Goal: Task Accomplishment & Management: Manage account settings

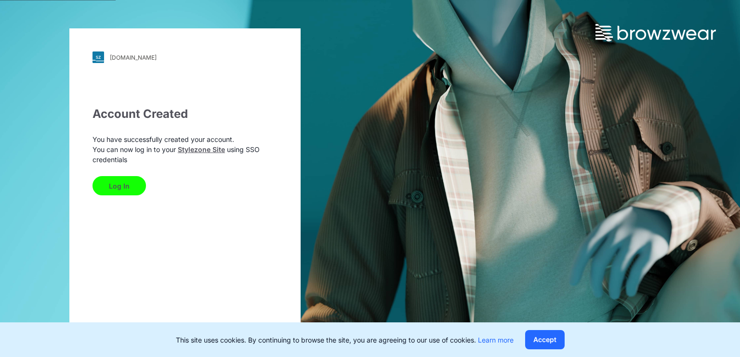
click at [121, 187] on button "Log In" at bounding box center [118, 185] width 53 height 19
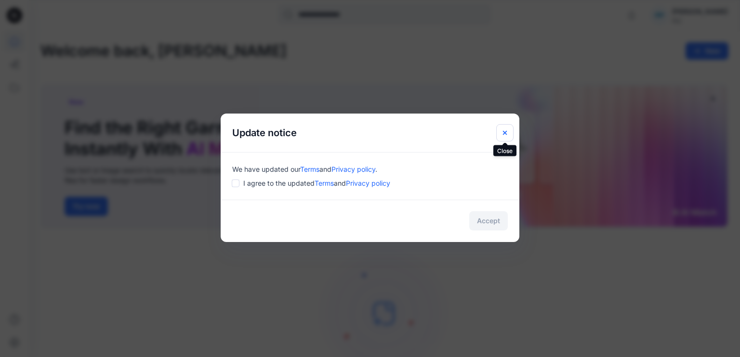
click at [502, 131] on icon "Close" at bounding box center [505, 133] width 8 height 8
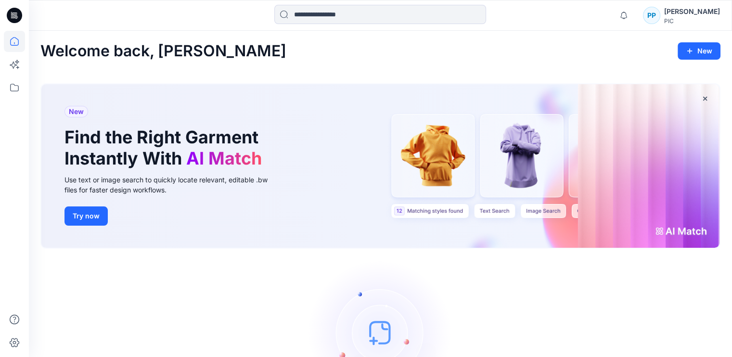
click at [661, 18] on div "PP" at bounding box center [651, 15] width 17 height 17
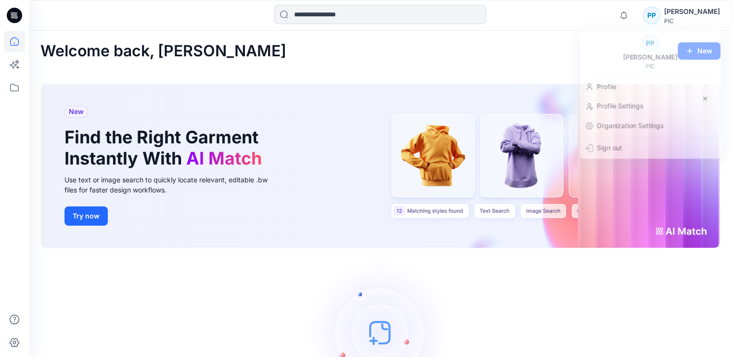
click at [482, 54] on div "Welcome back, Poornima New" at bounding box center [380, 51] width 680 height 18
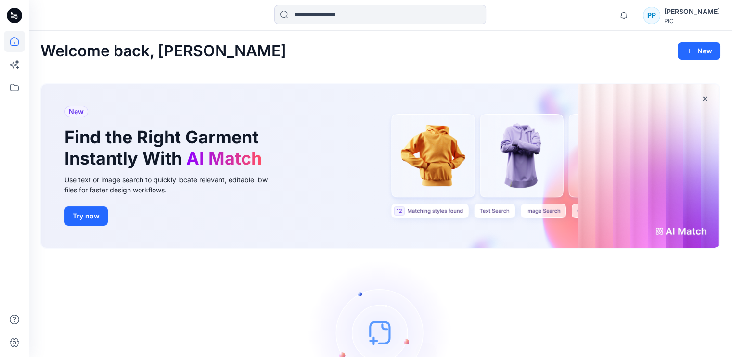
click at [625, 261] on div "Let's get started! Click New to add a style or create a folder." at bounding box center [380, 347] width 680 height 173
click at [651, 18] on div "PP" at bounding box center [651, 15] width 17 height 17
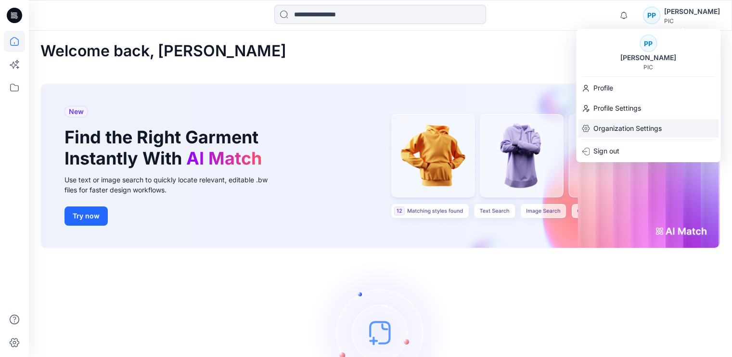
click at [634, 124] on p "Organization Settings" at bounding box center [628, 128] width 68 height 18
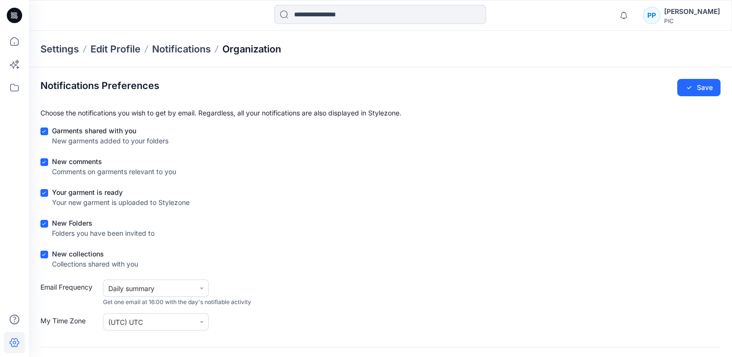
click at [245, 53] on p "Organization" at bounding box center [251, 48] width 59 height 13
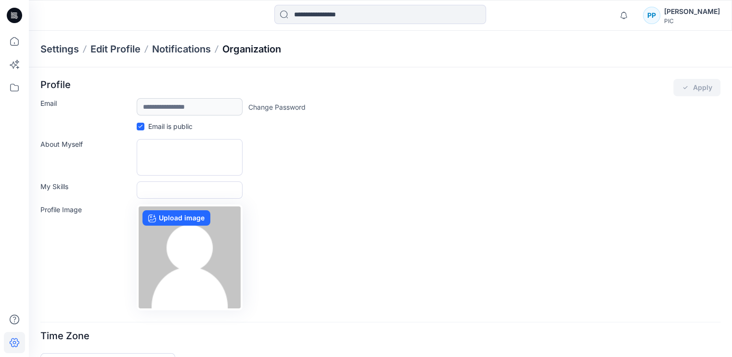
click at [255, 46] on p "Organization" at bounding box center [251, 48] width 59 height 13
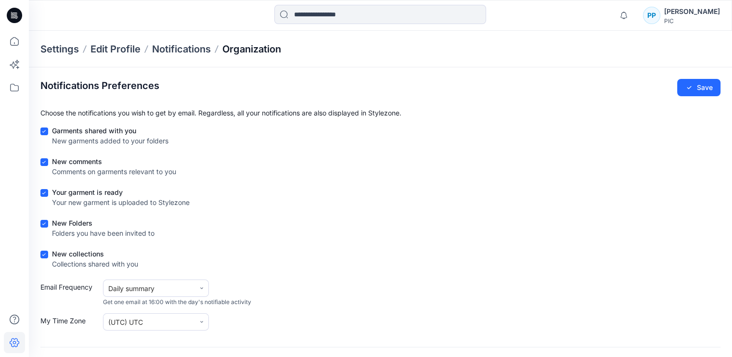
click at [262, 47] on p "Organization" at bounding box center [251, 48] width 59 height 13
click at [653, 13] on div "PP" at bounding box center [651, 15] width 17 height 17
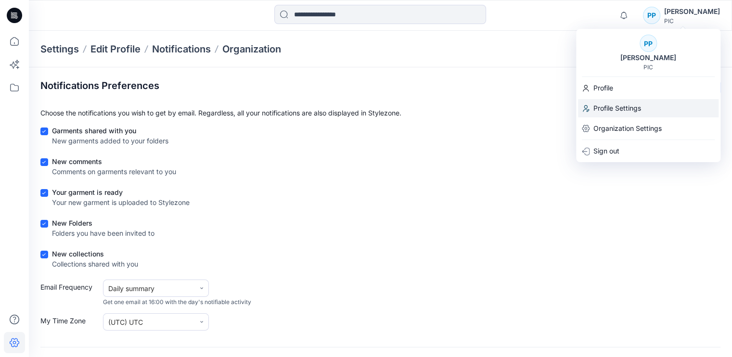
click at [623, 102] on p "Profile Settings" at bounding box center [618, 108] width 48 height 18
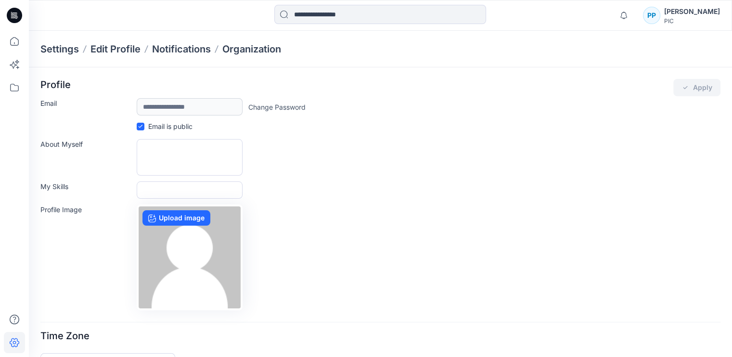
click at [655, 18] on div "PP" at bounding box center [651, 15] width 17 height 17
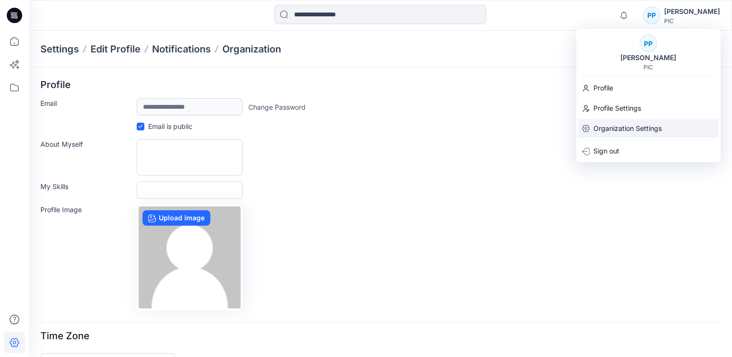
click at [676, 134] on div "Organization Settings" at bounding box center [648, 128] width 141 height 18
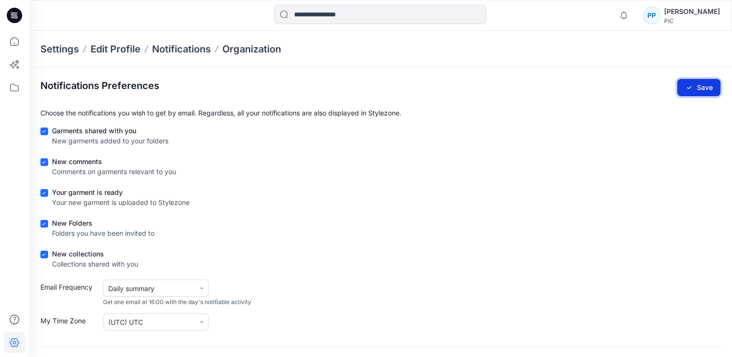
click at [707, 91] on button "Save" at bounding box center [698, 87] width 43 height 17
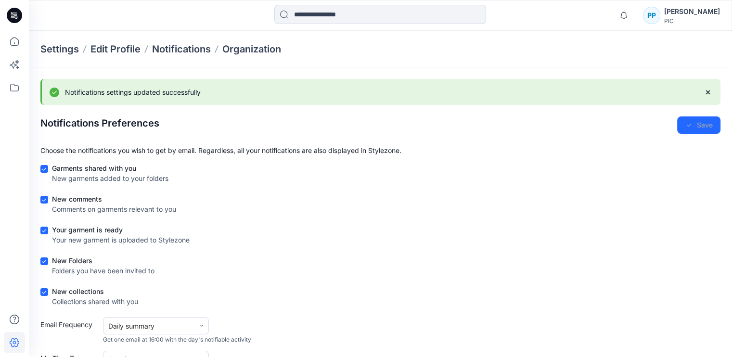
click at [707, 91] on span "×" at bounding box center [708, 92] width 6 height 10
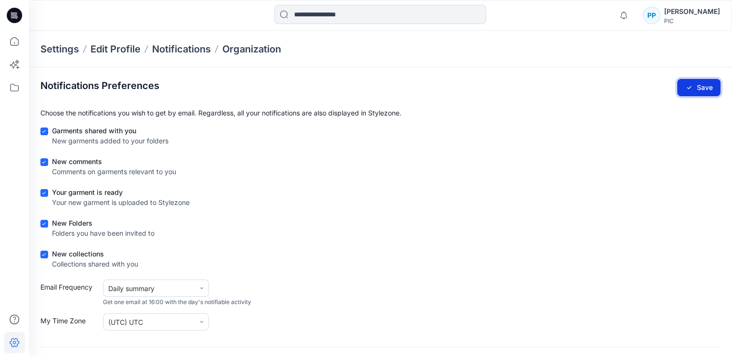
click at [697, 89] on button "Save" at bounding box center [698, 87] width 43 height 17
click at [13, 44] on icon at bounding box center [14, 41] width 21 height 21
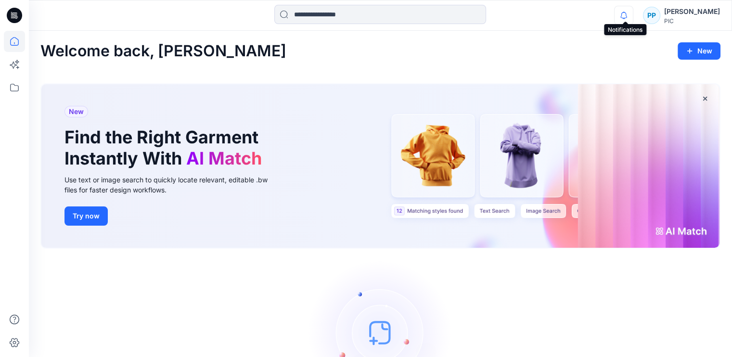
click at [632, 11] on icon "button" at bounding box center [624, 15] width 18 height 19
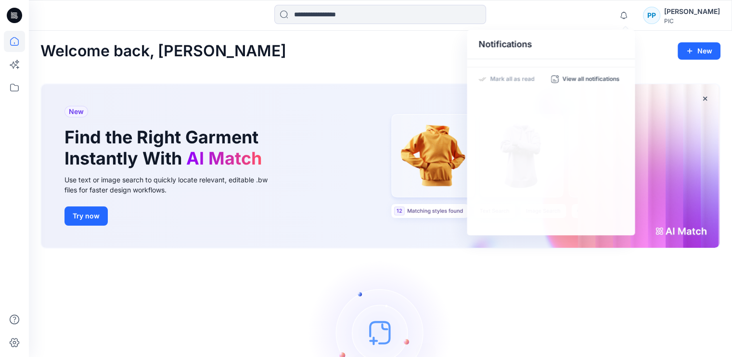
click at [433, 302] on img at bounding box center [381, 333] width 144 height 144
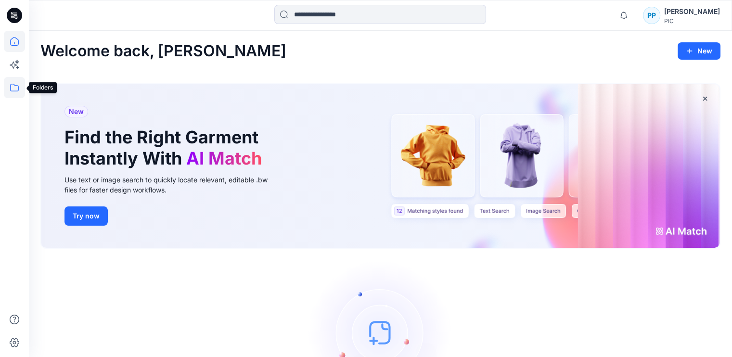
click at [16, 84] on icon at bounding box center [14, 87] width 21 height 21
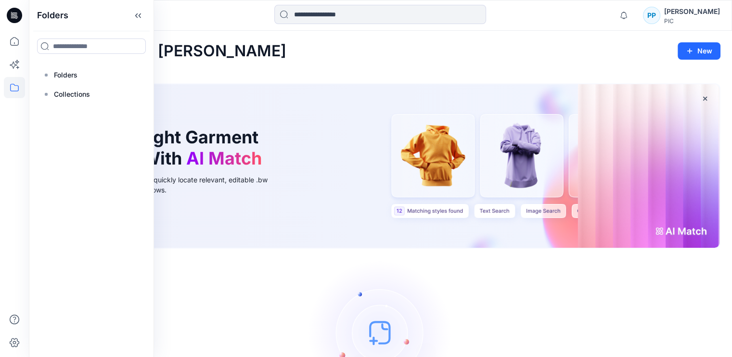
click at [343, 69] on div "Welcome back, Poornima New New Find the Right Garment Instantly With AI Match U…" at bounding box center [380, 238] width 703 height 415
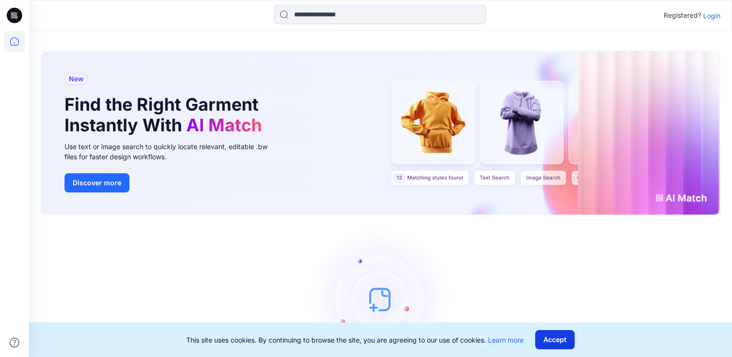
click at [560, 346] on button "Accept" at bounding box center [554, 339] width 39 height 19
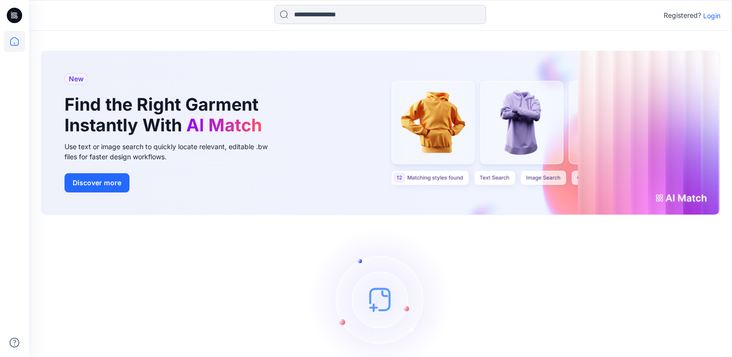
click at [715, 14] on p "Login" at bounding box center [711, 16] width 17 height 10
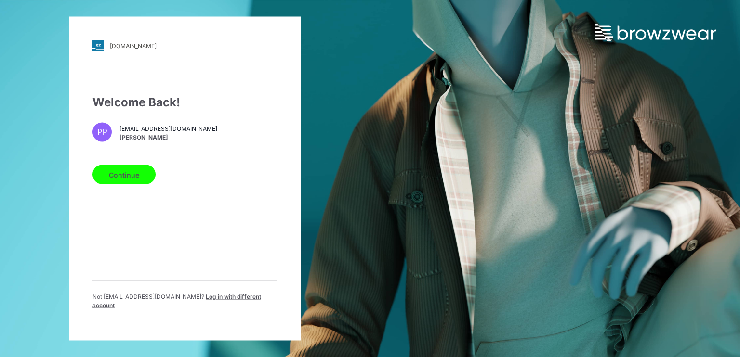
click at [121, 180] on button "Continue" at bounding box center [123, 174] width 63 height 19
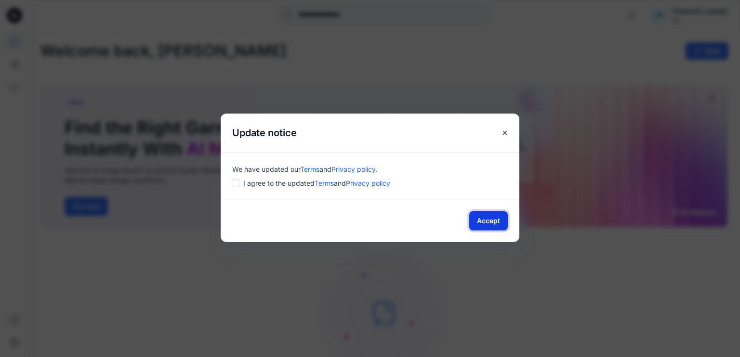
click at [488, 227] on button "Accept" at bounding box center [488, 220] width 39 height 19
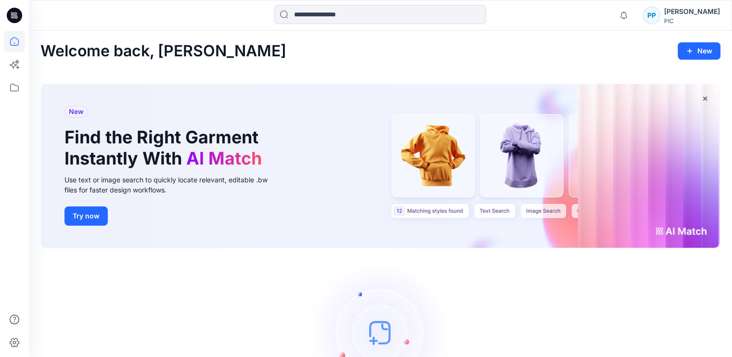
click at [659, 16] on div "PP" at bounding box center [651, 15] width 17 height 17
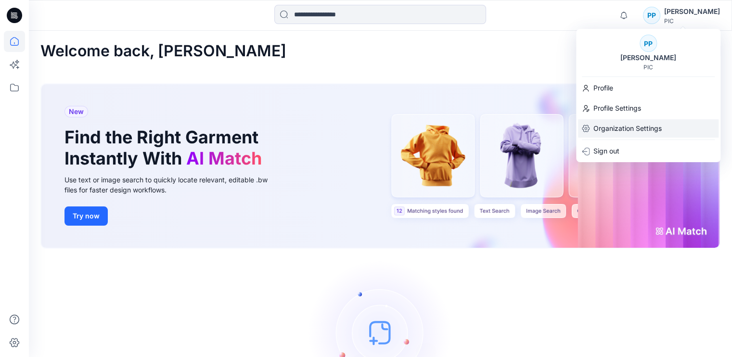
click at [630, 129] on p "Organization Settings" at bounding box center [628, 128] width 68 height 18
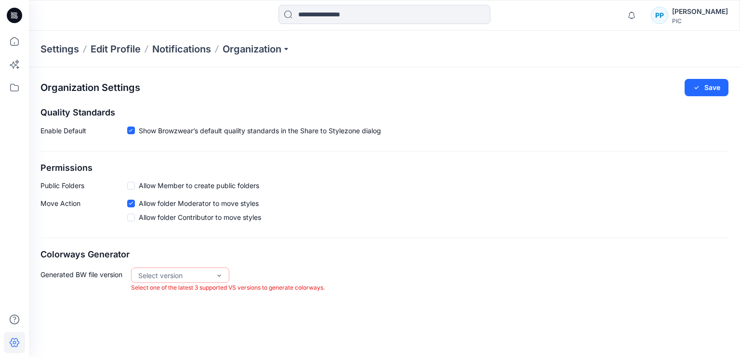
click at [130, 184] on span at bounding box center [131, 186] width 8 height 8
click at [133, 218] on span at bounding box center [131, 218] width 8 height 8
click at [710, 85] on button "Save" at bounding box center [706, 87] width 44 height 17
click at [395, 228] on div "Organization Settings Save Quality Standards Enable Default Show Browzwear’s de…" at bounding box center [384, 185] width 711 height 237
click at [275, 49] on p "Organization" at bounding box center [255, 48] width 67 height 13
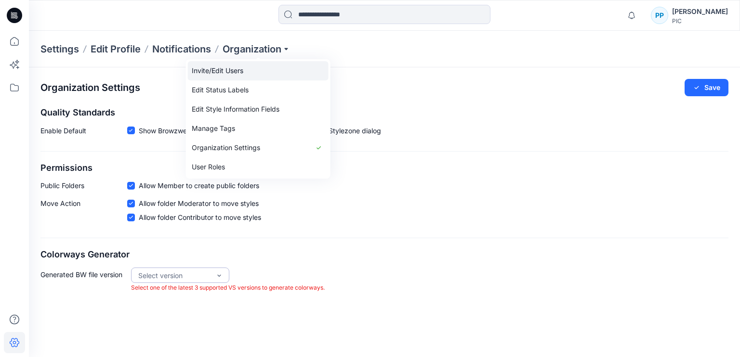
click at [228, 74] on link "Invite/Edit Users" at bounding box center [258, 70] width 141 height 19
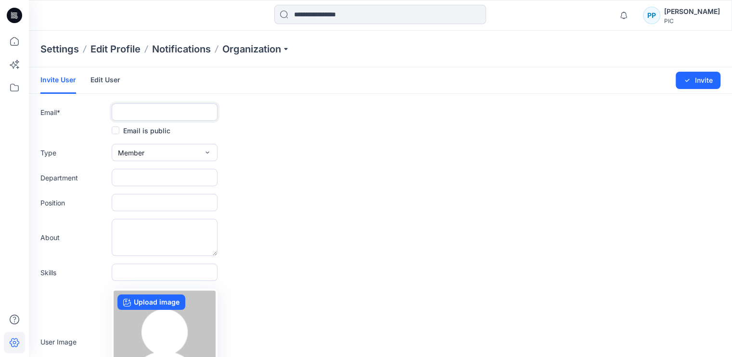
click at [146, 114] on input "text" at bounding box center [165, 112] width 106 height 17
type input "**********"
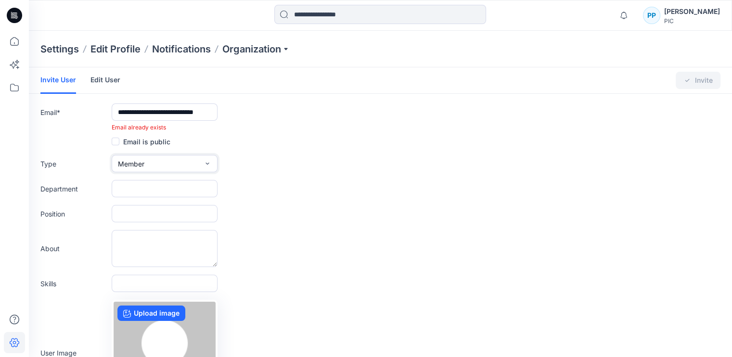
click at [205, 165] on icon "button" at bounding box center [208, 164] width 8 height 8
click at [167, 227] on button "Admin" at bounding box center [165, 224] width 102 height 19
click at [155, 112] on input "**********" at bounding box center [165, 112] width 106 height 17
click at [209, 109] on input "**********" at bounding box center [165, 112] width 106 height 17
click at [94, 78] on link "Edit User" at bounding box center [106, 79] width 30 height 25
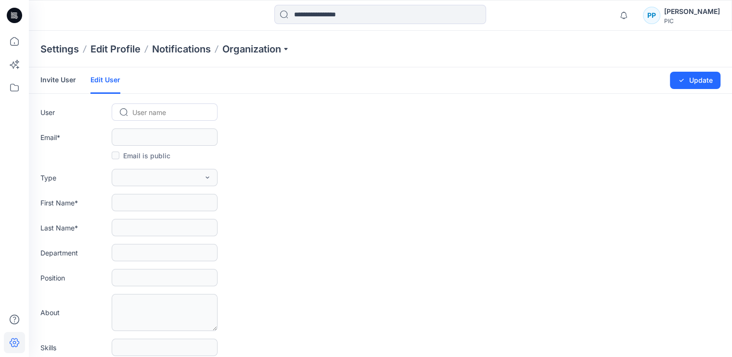
click at [169, 117] on div at bounding box center [170, 112] width 76 height 12
type input "********"
paste input "**********"
type input "**********"
click at [159, 131] on span "[PERSON_NAME]" at bounding box center [161, 133] width 55 height 10
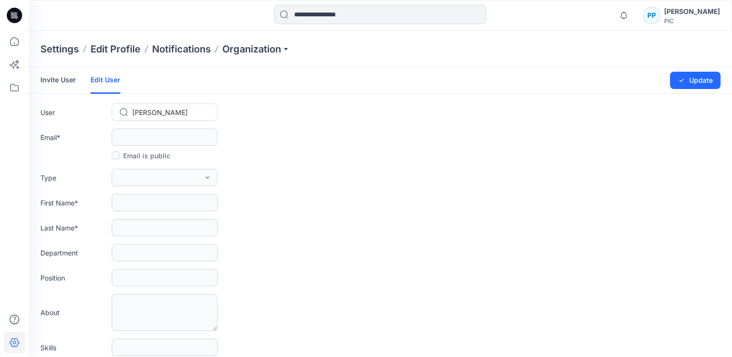
type input "**********"
type input "********"
type input "******"
type input "**********"
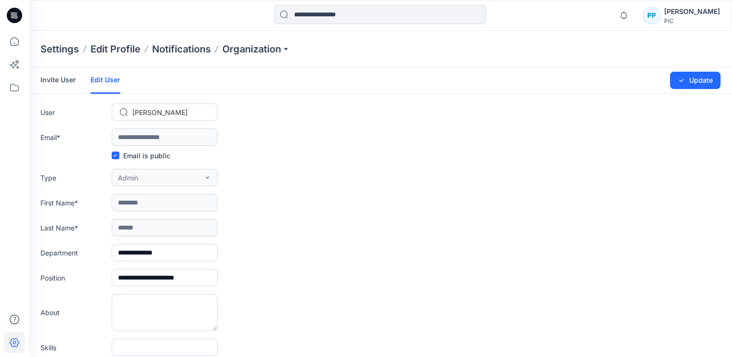
scroll to position [194, 0]
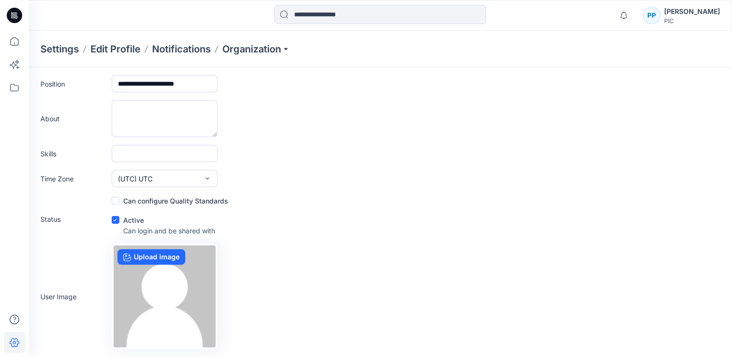
click at [403, 229] on div "Status Active Can login and be shared with" at bounding box center [380, 225] width 680 height 22
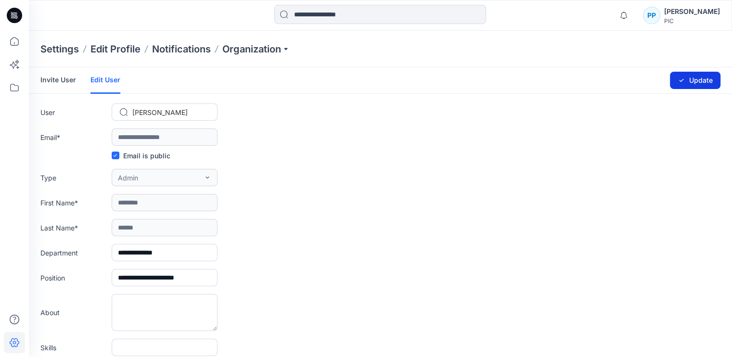
drag, startPoint x: 688, startPoint y: 70, endPoint x: 687, endPoint y: 81, distance: 11.6
click at [687, 81] on div "Changes Saved Update" at bounding box center [656, 80] width 129 height 26
click at [687, 81] on button "Update" at bounding box center [695, 80] width 51 height 17
click at [469, 149] on form "**********" at bounding box center [380, 305] width 703 height 476
click at [12, 46] on icon at bounding box center [14, 41] width 21 height 21
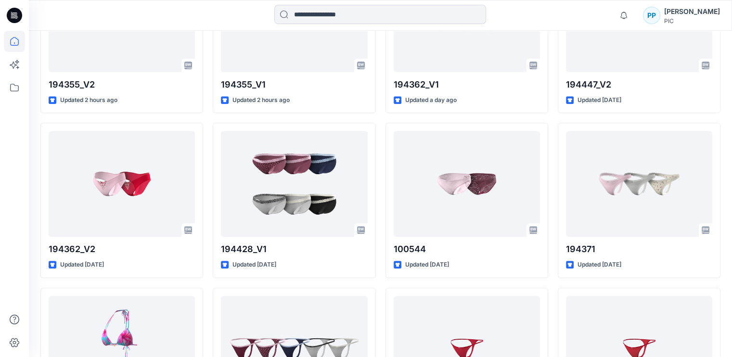
scroll to position [342, 0]
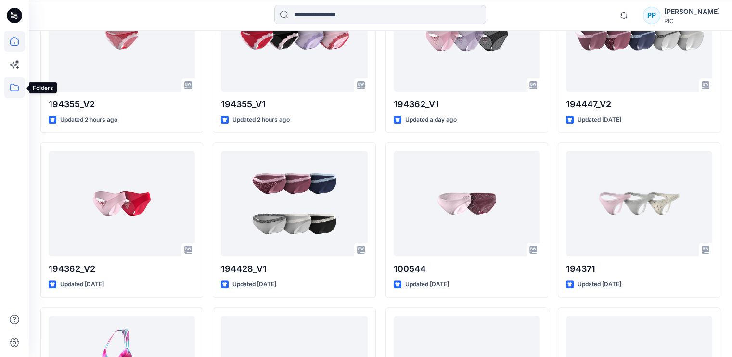
click at [12, 91] on icon at bounding box center [14, 87] width 21 height 21
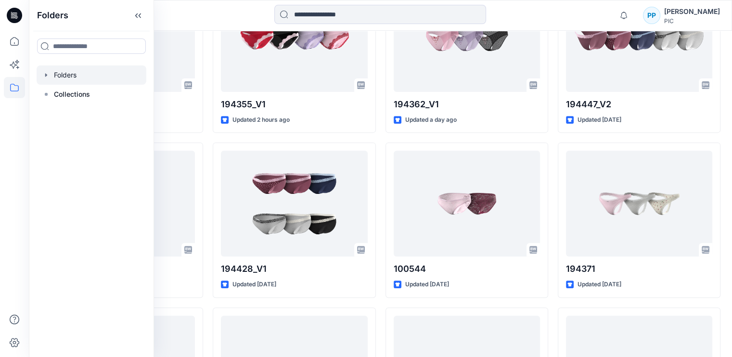
click at [52, 76] on div at bounding box center [92, 74] width 110 height 19
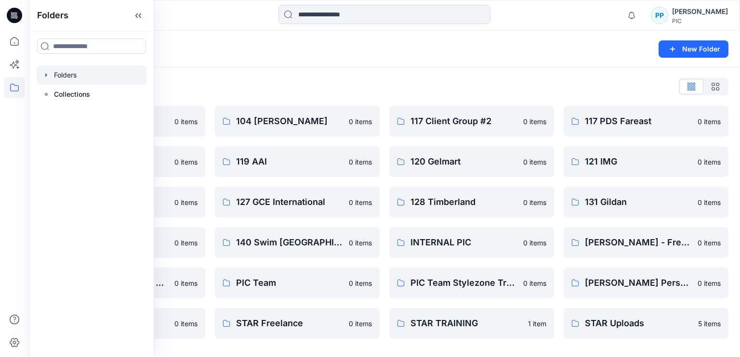
click at [561, 52] on div "Folders" at bounding box center [346, 48] width 612 height 13
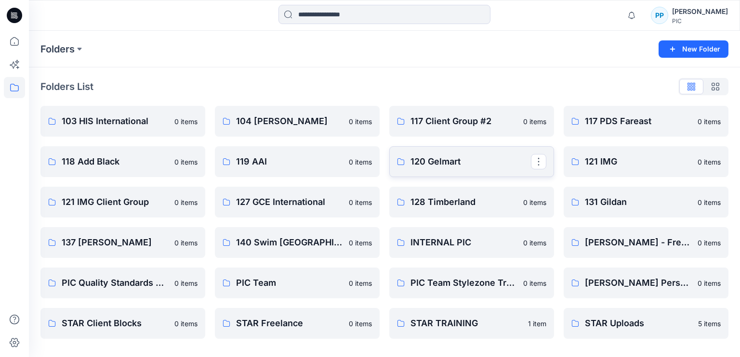
click at [436, 162] on p "120 Gelmart" at bounding box center [470, 161] width 120 height 13
